Goal: Task Accomplishment & Management: Manage account settings

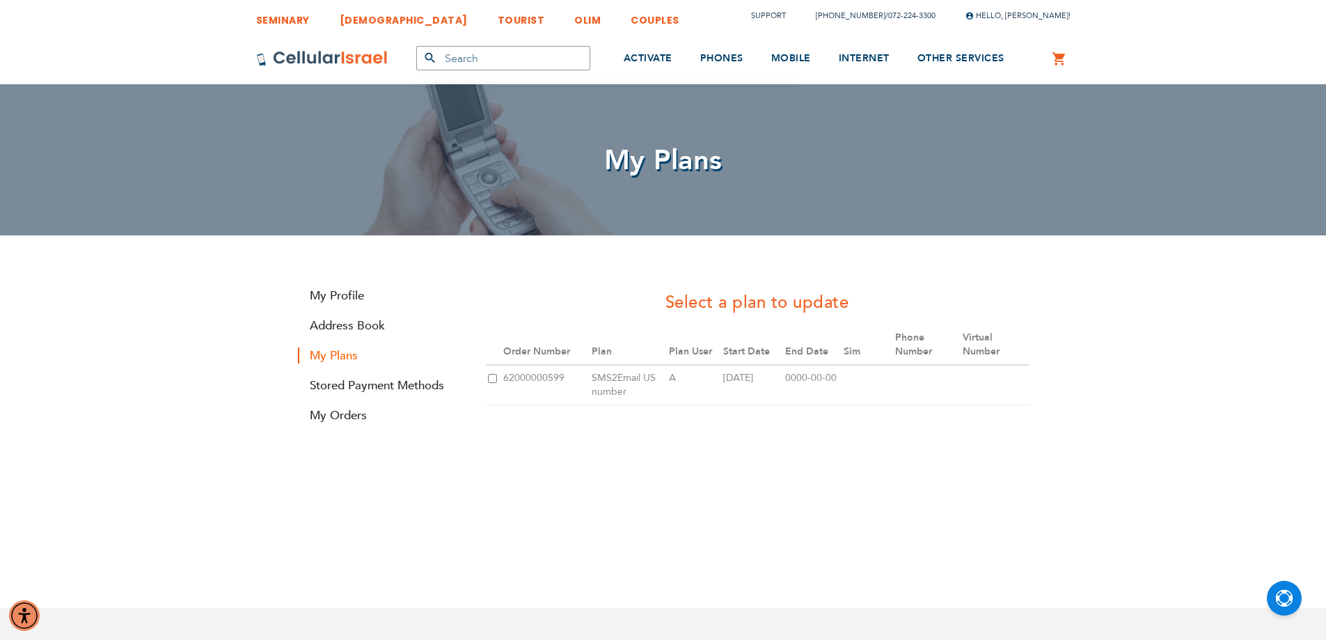
click at [494, 381] on input "checkbox" at bounding box center [492, 378] width 9 height 9
checkbox input "true"
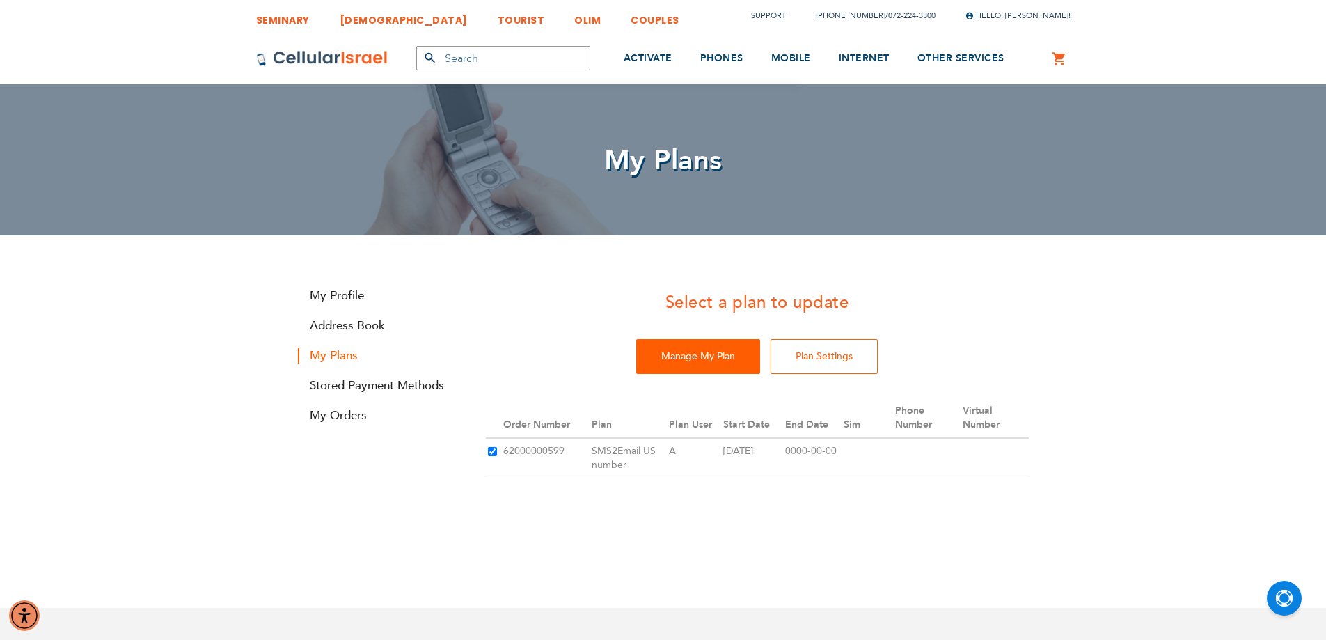
click at [679, 356] on input "Manage My Plan" at bounding box center [698, 356] width 124 height 35
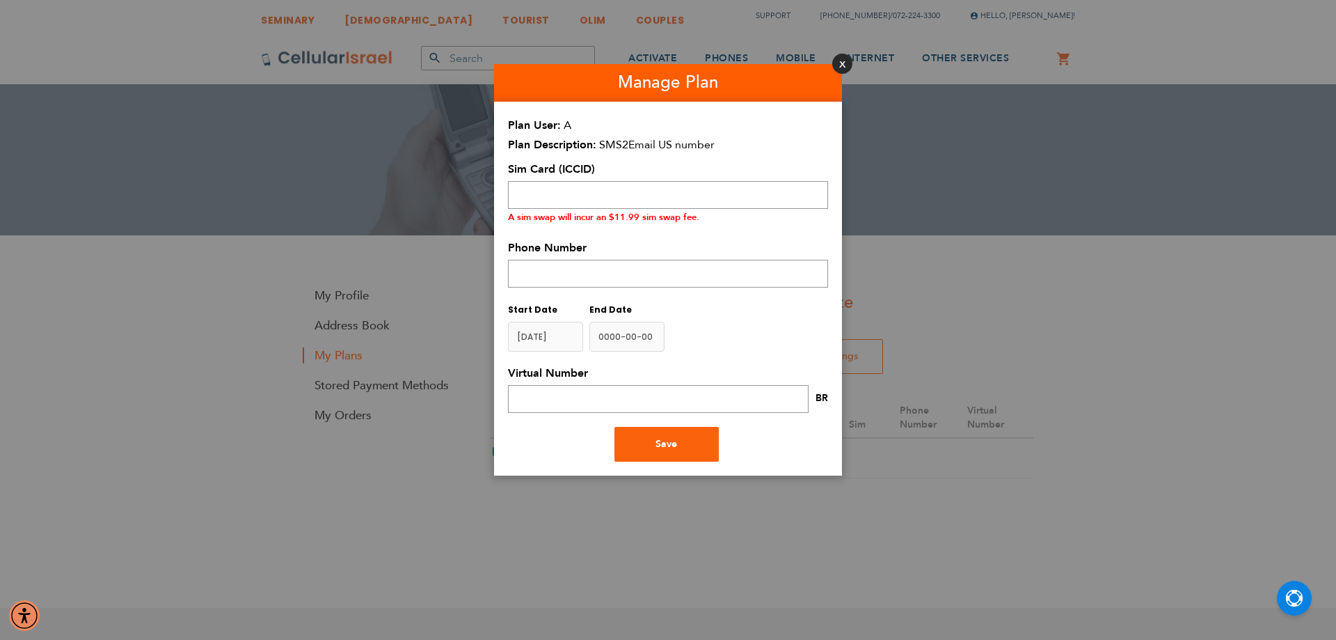
click at [843, 65] on button "Close" at bounding box center [842, 64] width 20 height 20
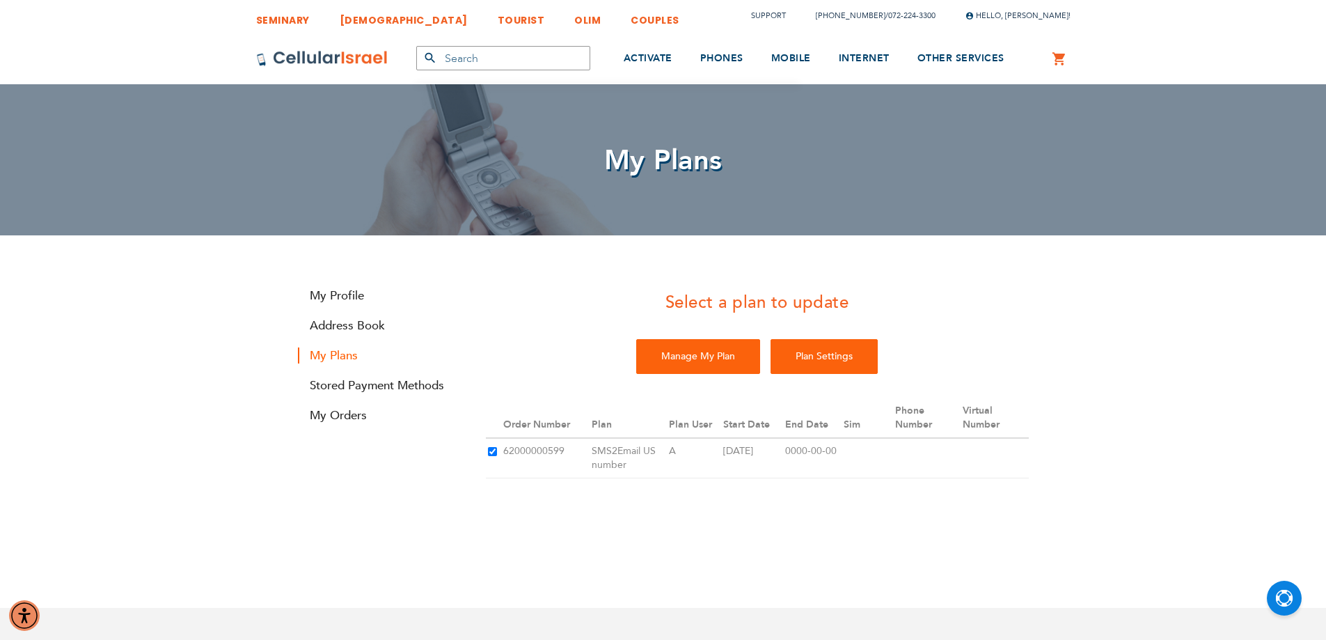
click at [840, 357] on input "Plan Settings" at bounding box center [823, 356] width 107 height 35
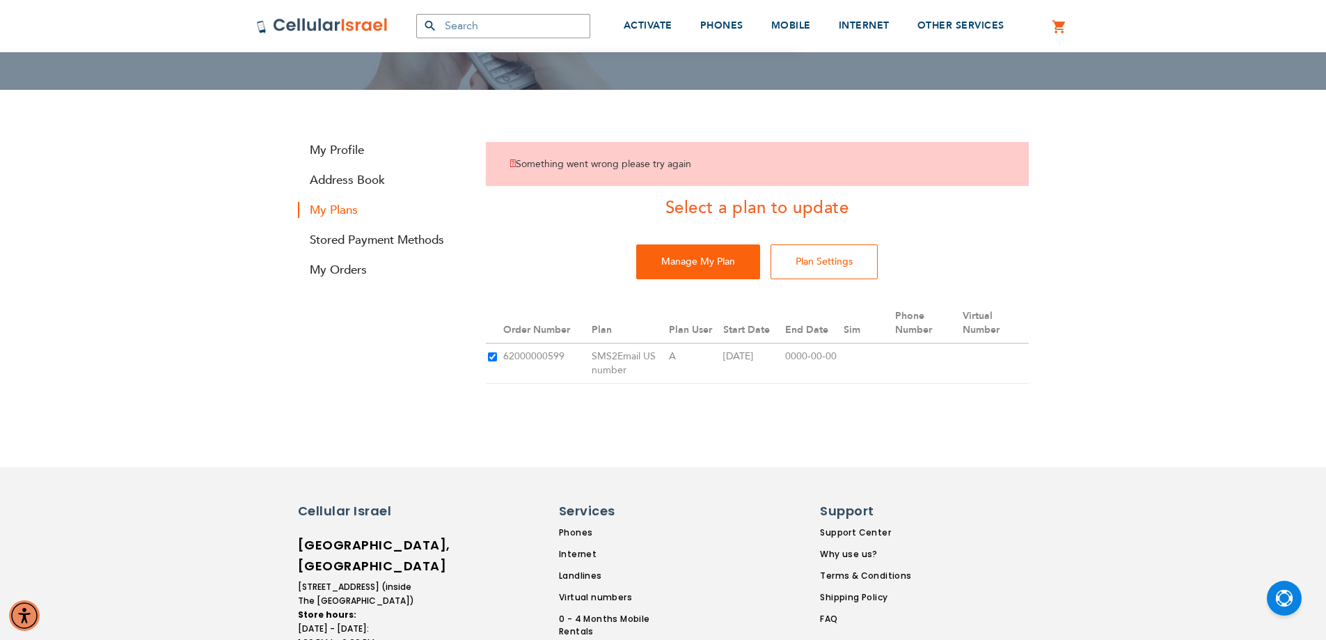
click at [827, 299] on div "Something went wrong please try again Select a plan to update Manage My Plan Pl…" at bounding box center [757, 276] width 564 height 283
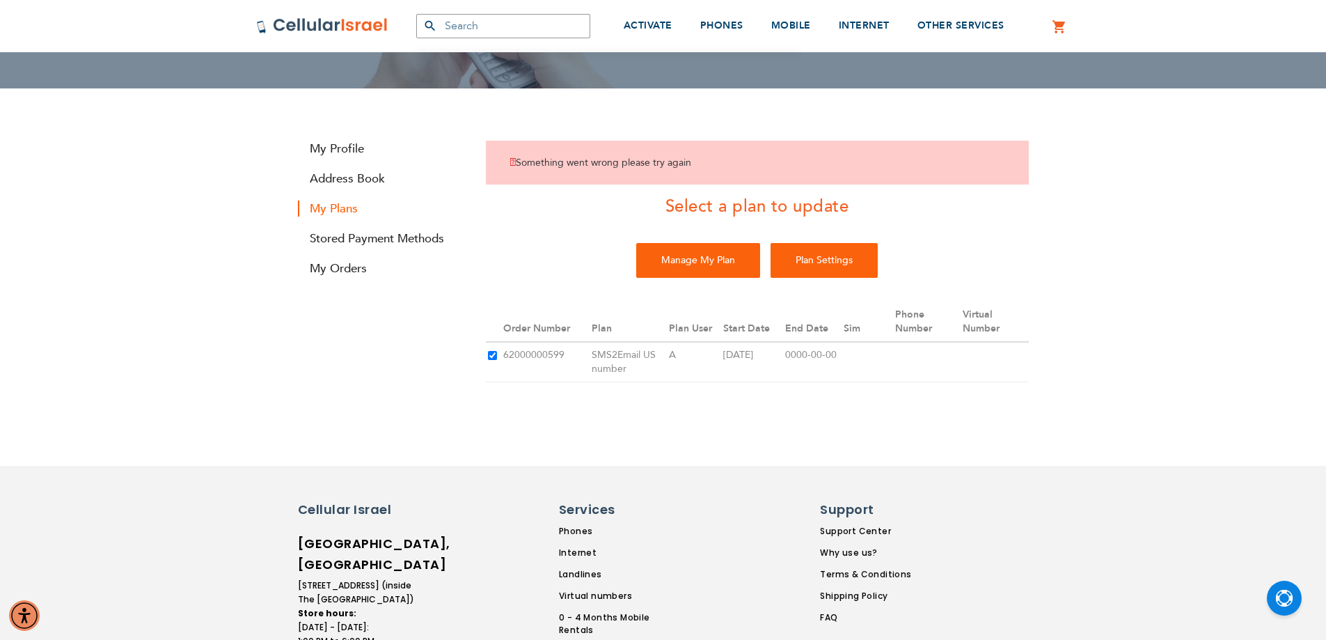
scroll to position [148, 0]
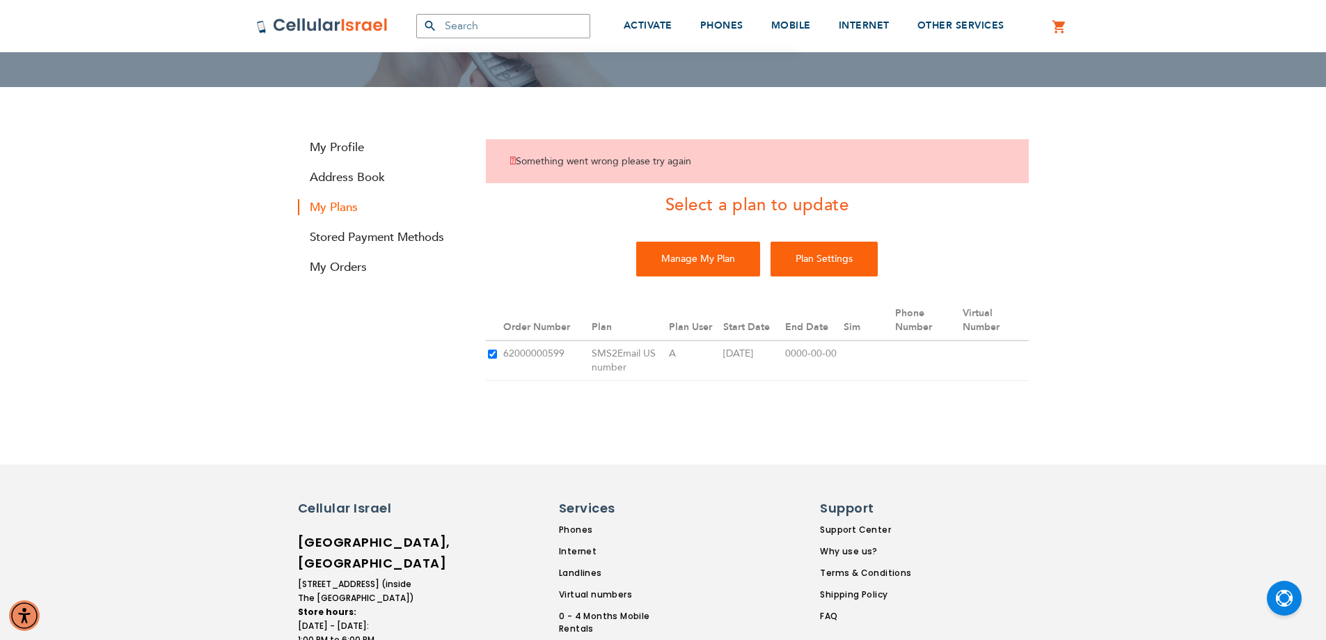
click at [830, 268] on input "Plan Settings" at bounding box center [823, 259] width 107 height 35
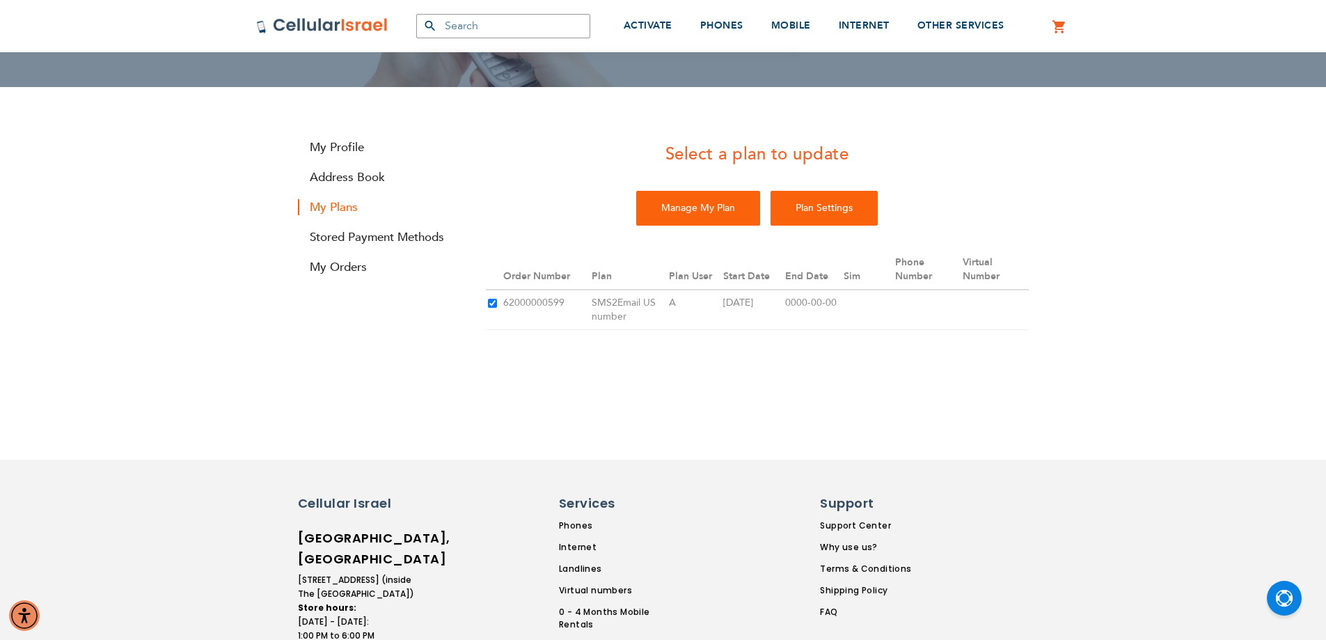
click at [804, 218] on input "Plan Settings" at bounding box center [823, 208] width 107 height 35
